Goal: Transaction & Acquisition: Purchase product/service

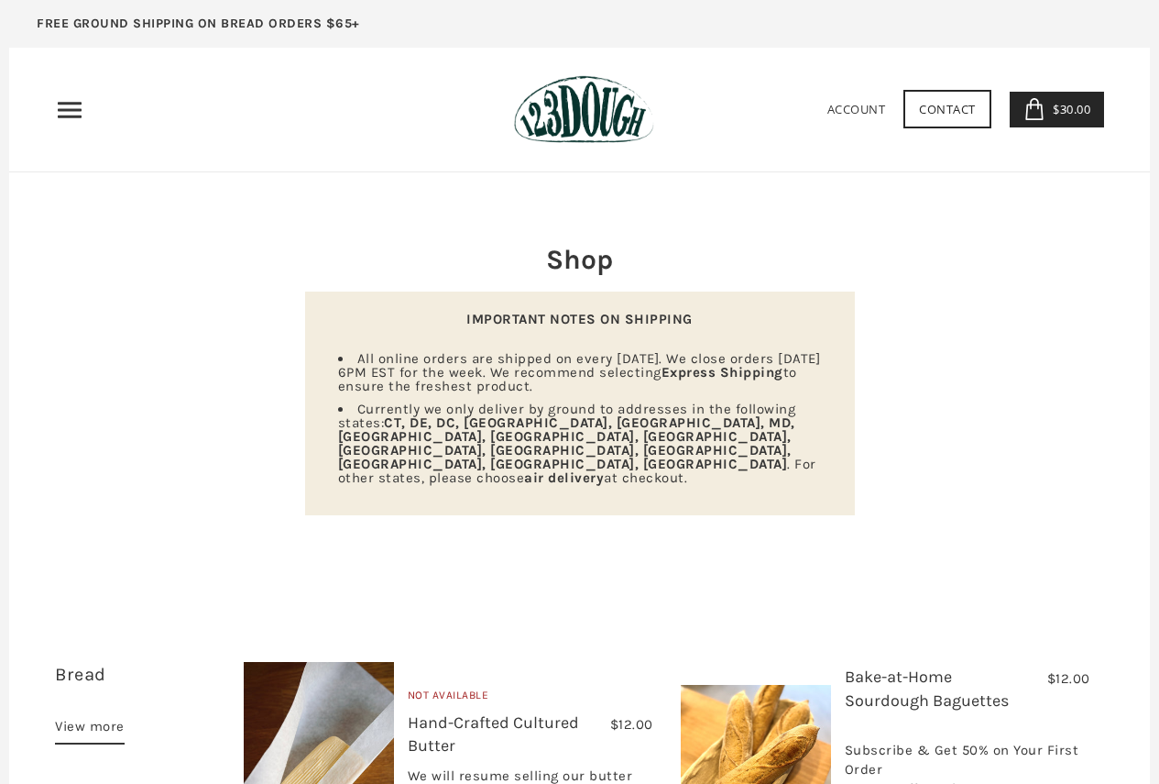
click at [1039, 107] on use at bounding box center [1033, 109] width 17 height 22
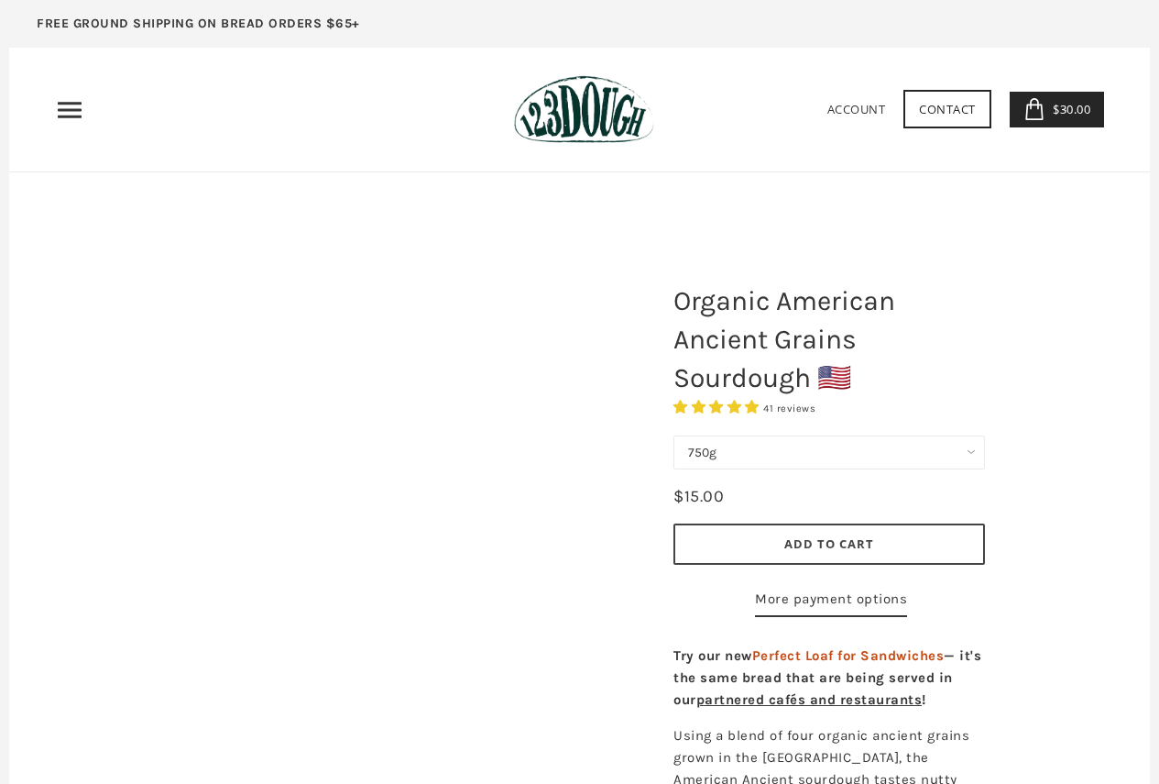
click at [786, 449] on select "750g Perfect Loaf for Sandwiches (Whole, 1500g) Perfect Loaf for Sandwiches (Ha…" at bounding box center [830, 452] width 312 height 34
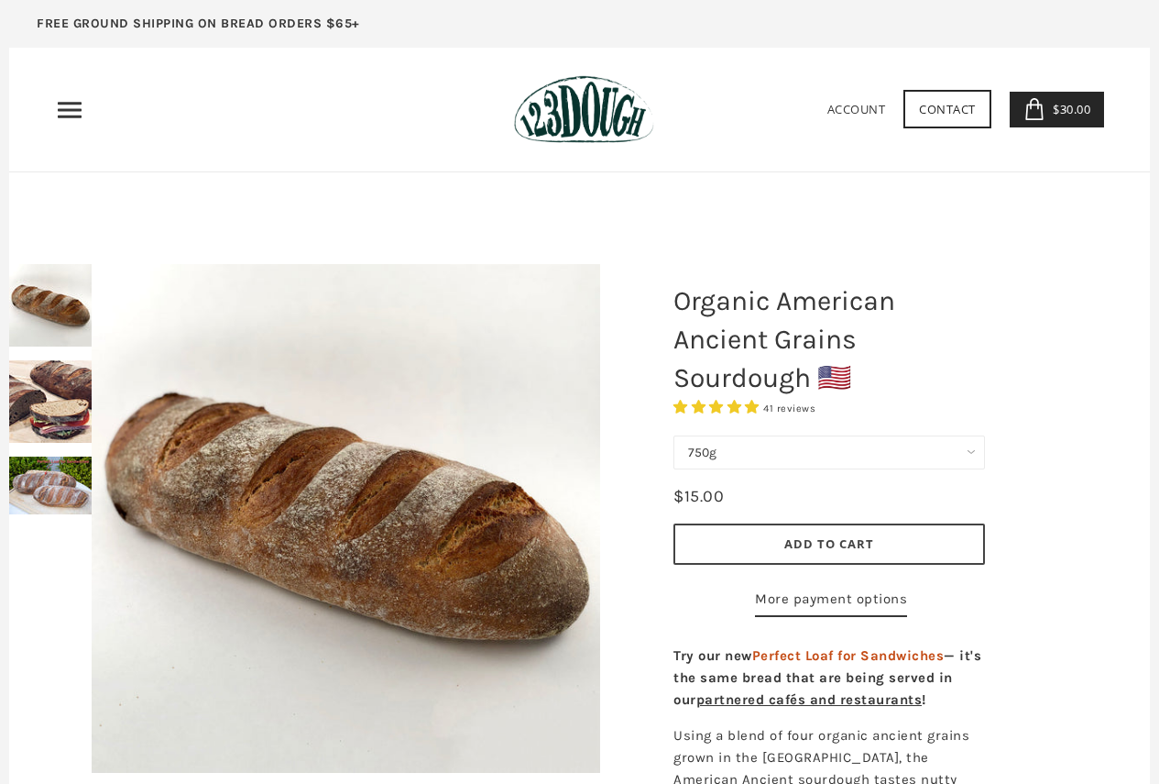
select select "Perfect Loaf for Sandwiches (Whole, 1500g)"
click at [674, 435] on select "750g Perfect Loaf for Sandwiches (Whole, 1500g) Perfect Loaf for Sandwiches (Ha…" at bounding box center [830, 452] width 312 height 34
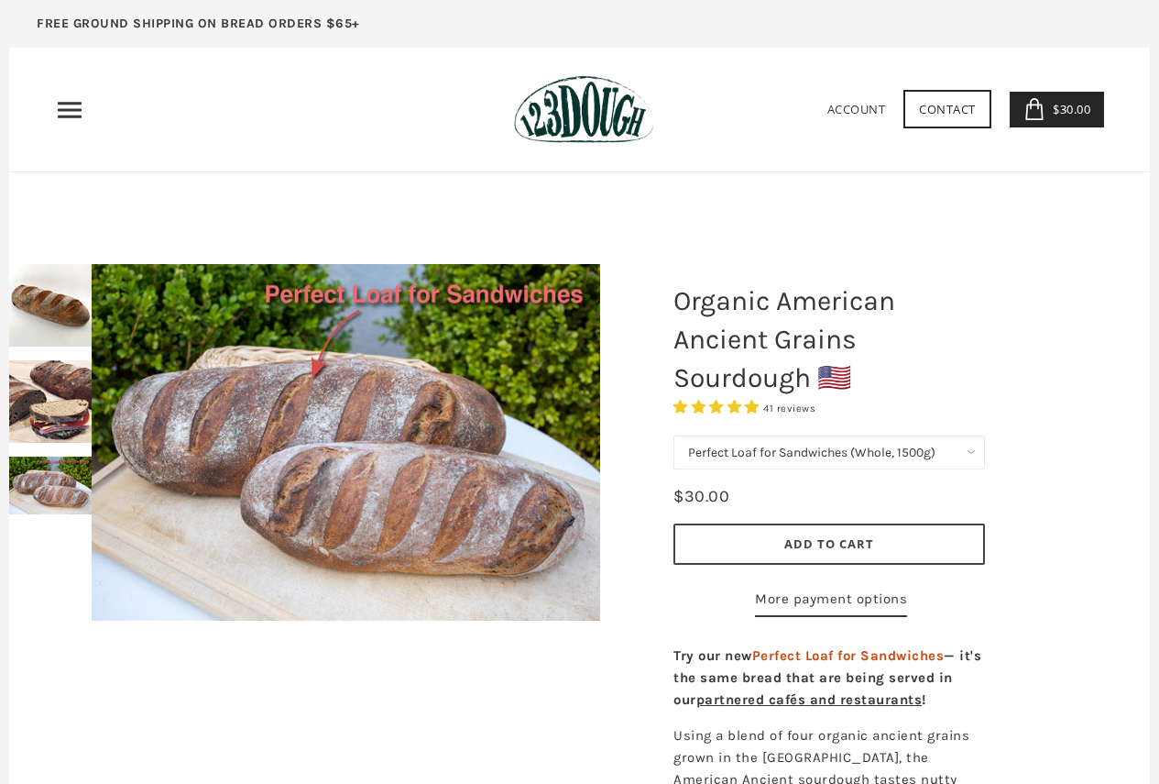
click at [903, 543] on button "Add to Cart" at bounding box center [830, 543] width 312 height 41
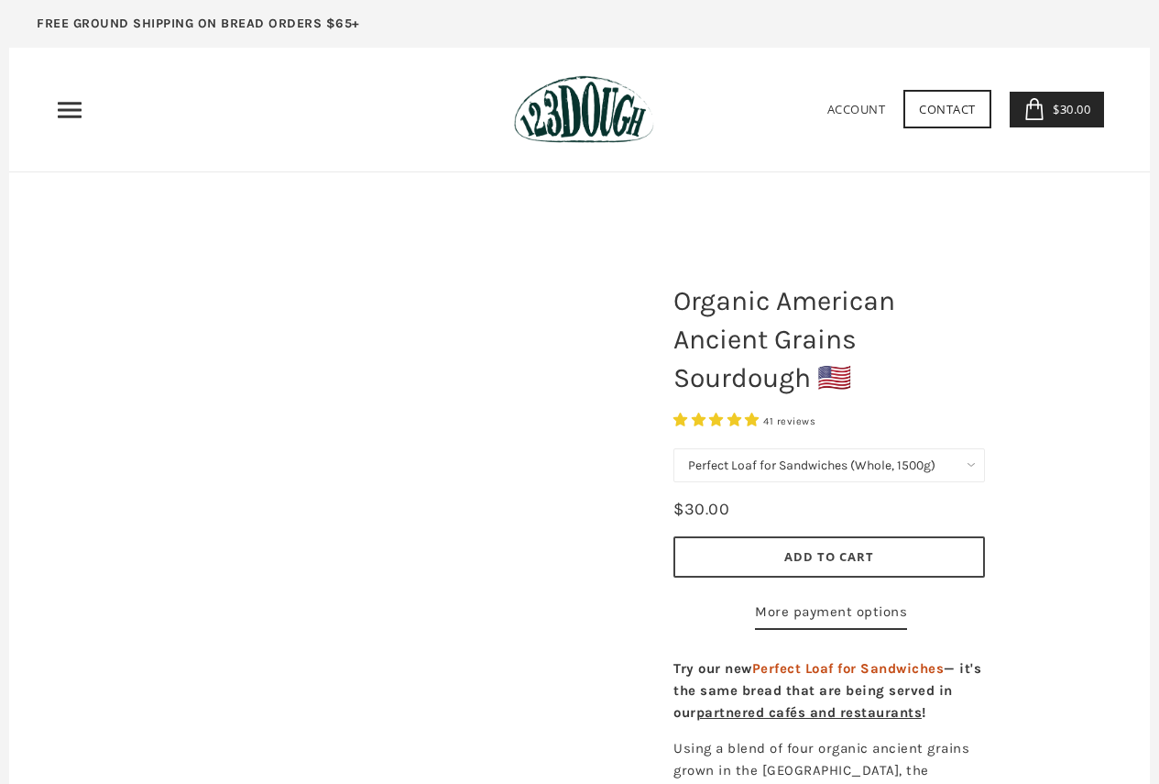
select select "Perfect Loaf for Sandwiches (Whole, 1500g)"
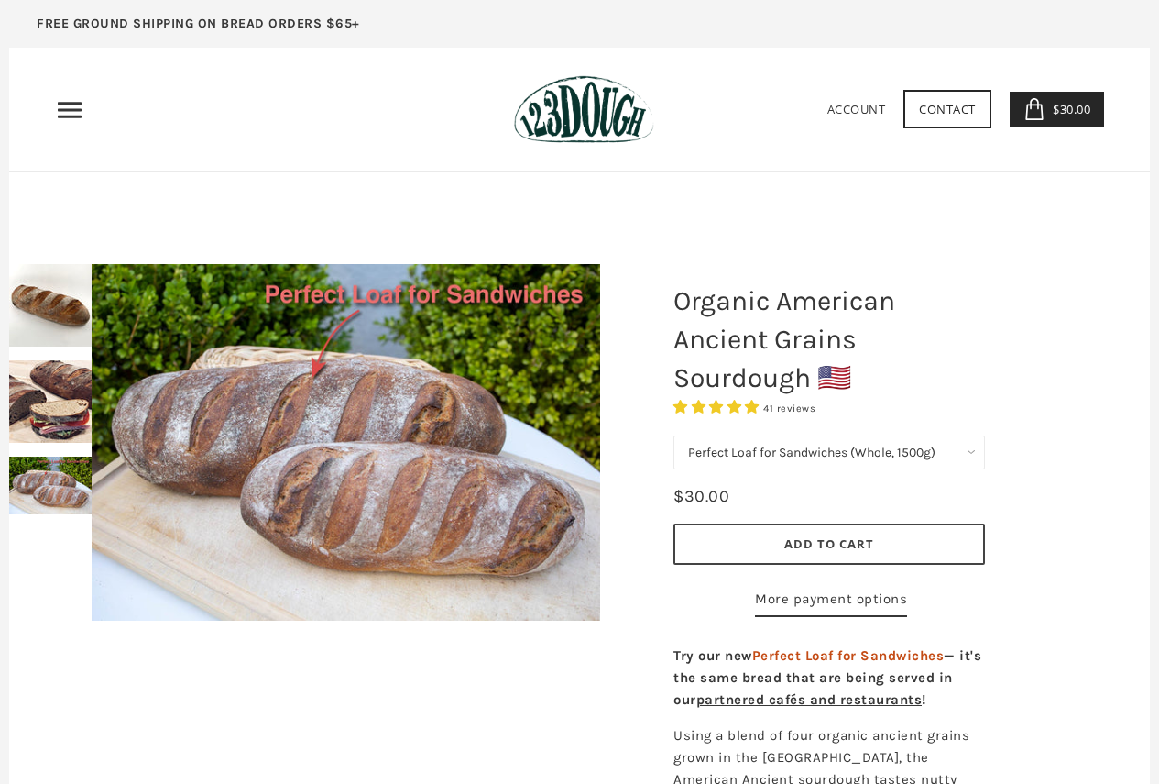
click at [71, 104] on icon "Primary" at bounding box center [69, 109] width 29 height 29
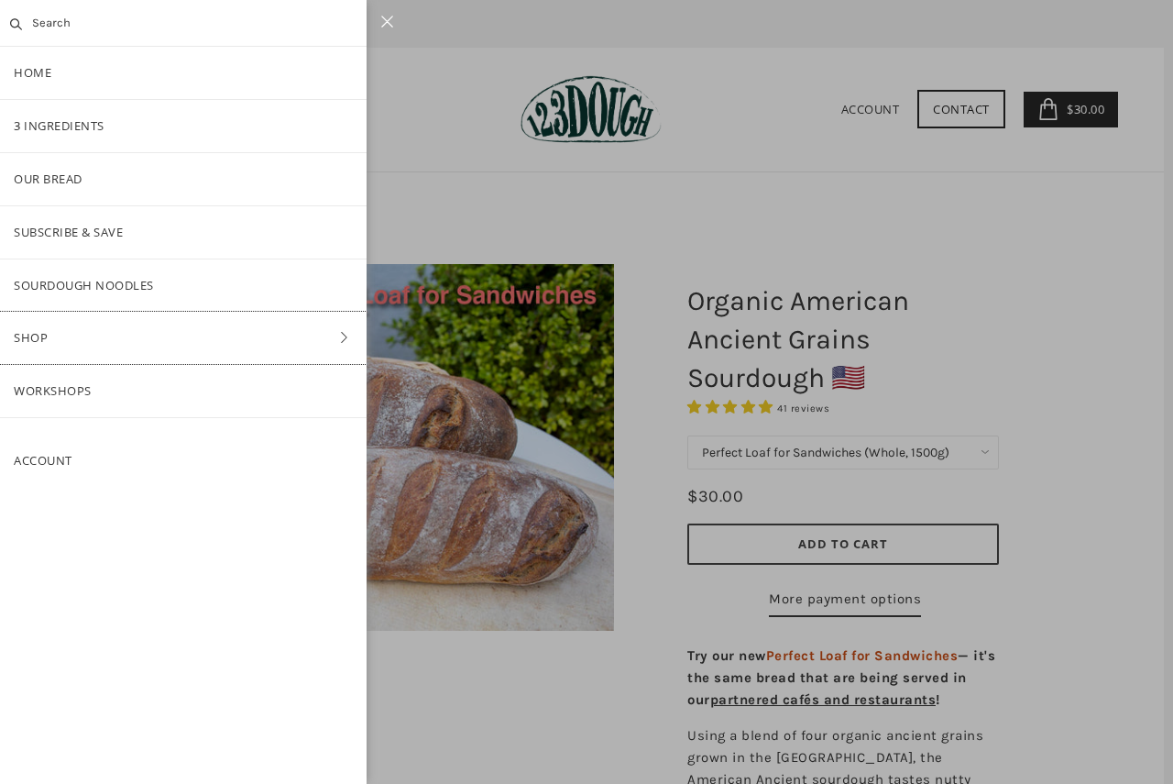
click at [47, 334] on link "Shop" at bounding box center [183, 338] width 367 height 52
click at [39, 182] on link "ALL" at bounding box center [183, 179] width 367 height 52
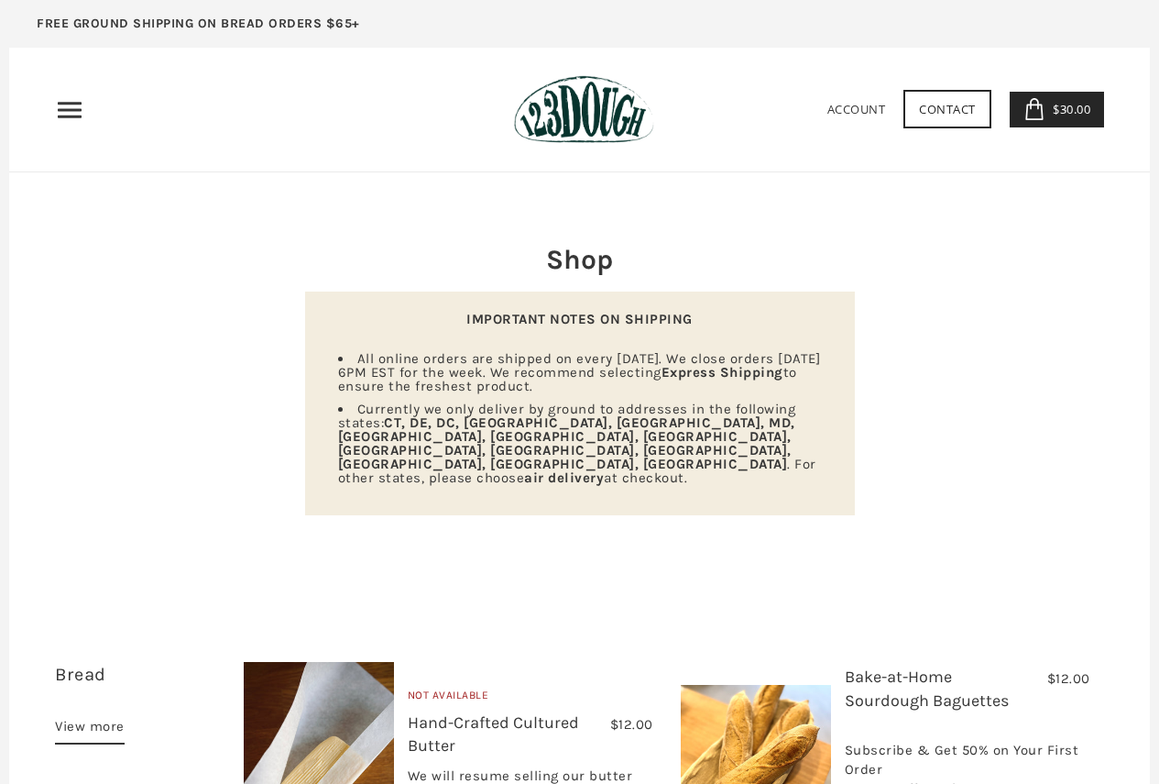
click at [70, 105] on icon "Primary" at bounding box center [69, 109] width 29 height 29
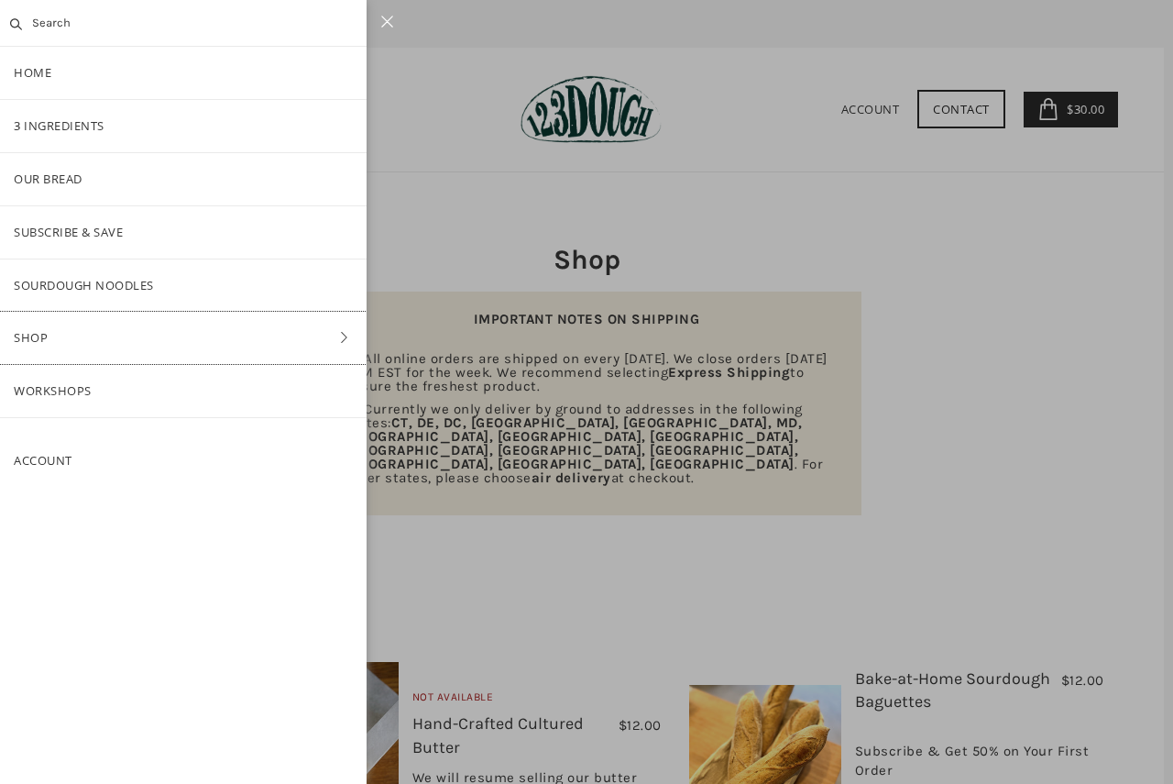
click at [67, 335] on link "Shop" at bounding box center [183, 338] width 367 height 52
click at [68, 281] on link "Pantry" at bounding box center [183, 285] width 367 height 52
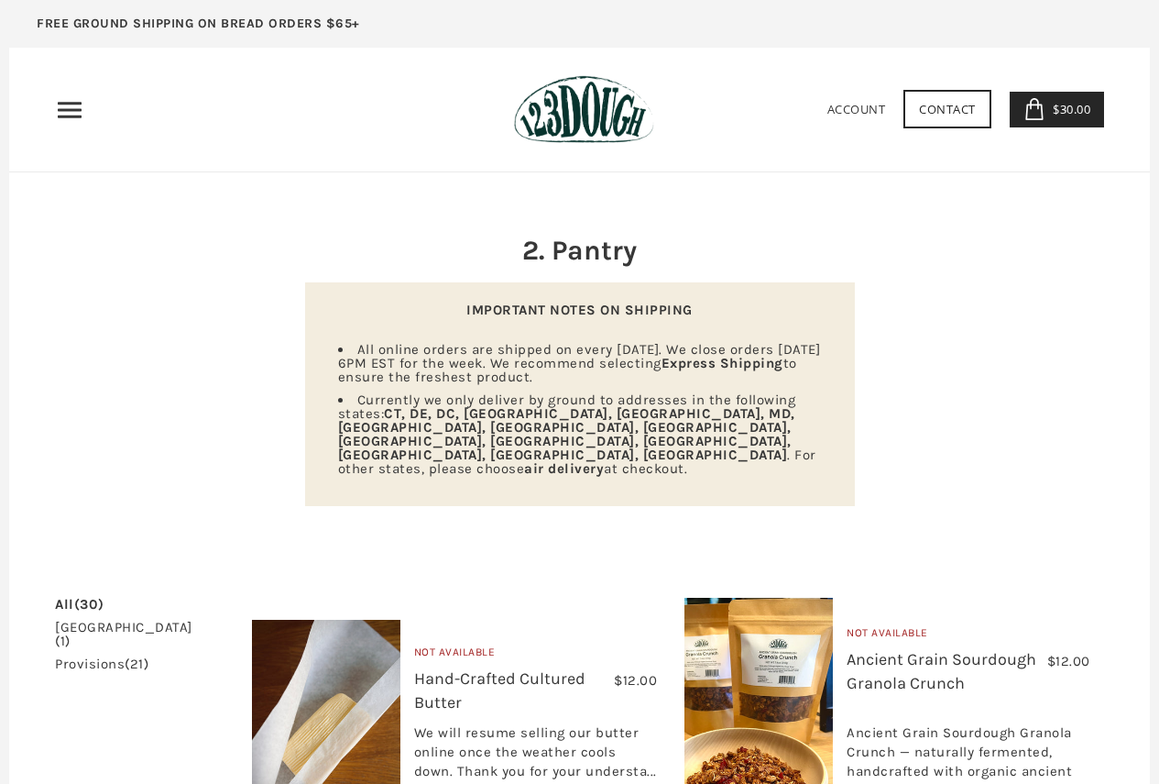
click at [1065, 102] on span "$30.00" at bounding box center [1069, 109] width 42 height 16
